Goal: Task Accomplishment & Management: Manage account settings

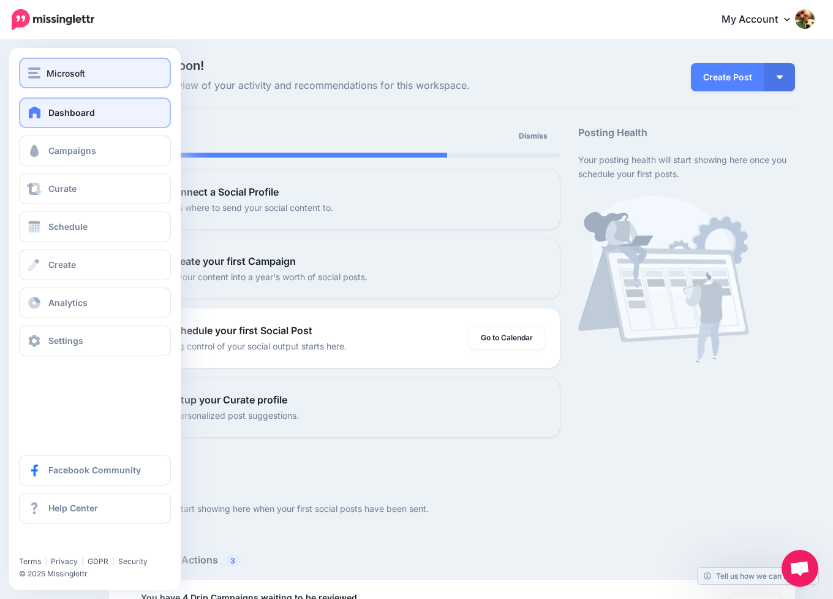
click at [52, 75] on span "Microsoft" at bounding box center [66, 73] width 39 height 14
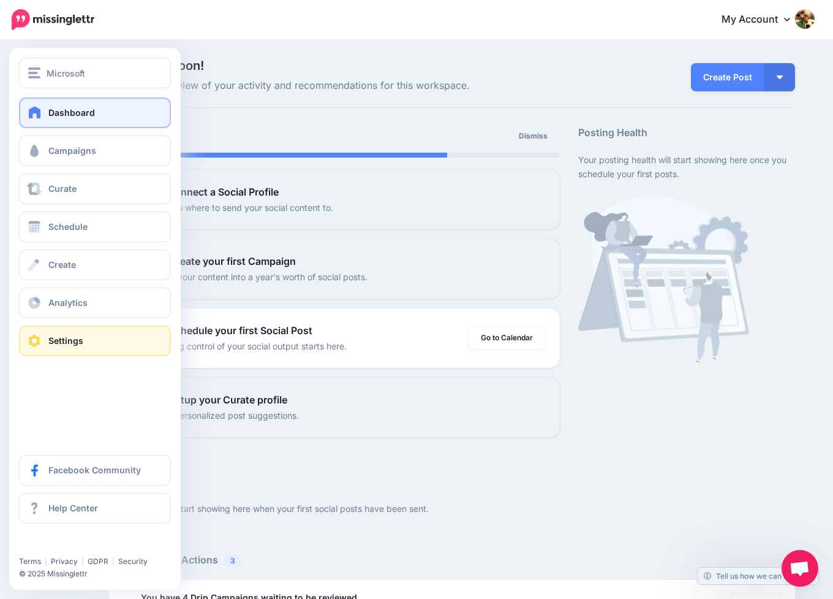
click at [46, 344] on link "Settings" at bounding box center [95, 340] width 152 height 31
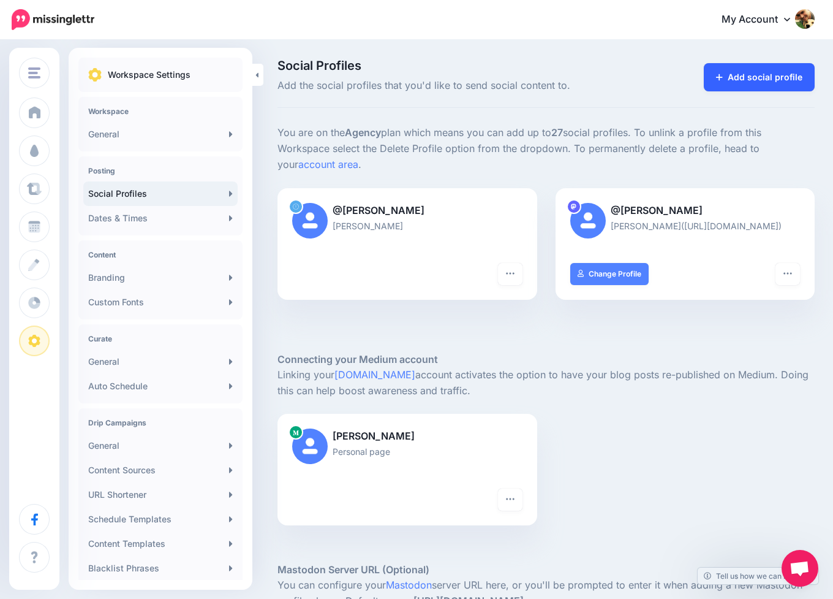
click at [746, 83] on link "Add social profile" at bounding box center [759, 77] width 111 height 28
